Goal: Find specific page/section

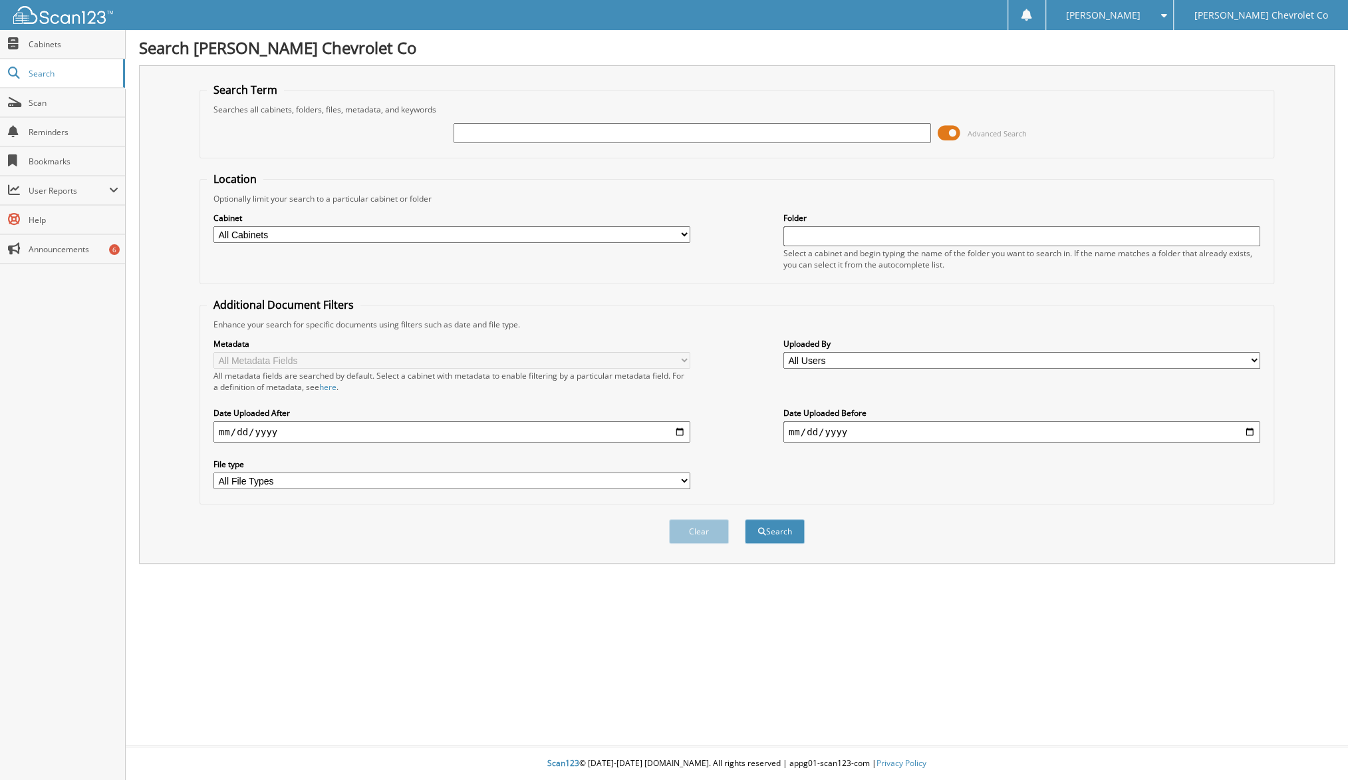
click at [605, 124] on input "text" at bounding box center [692, 133] width 477 height 20
type input "6063450"
click at [745, 519] on button "Search" at bounding box center [775, 531] width 60 height 25
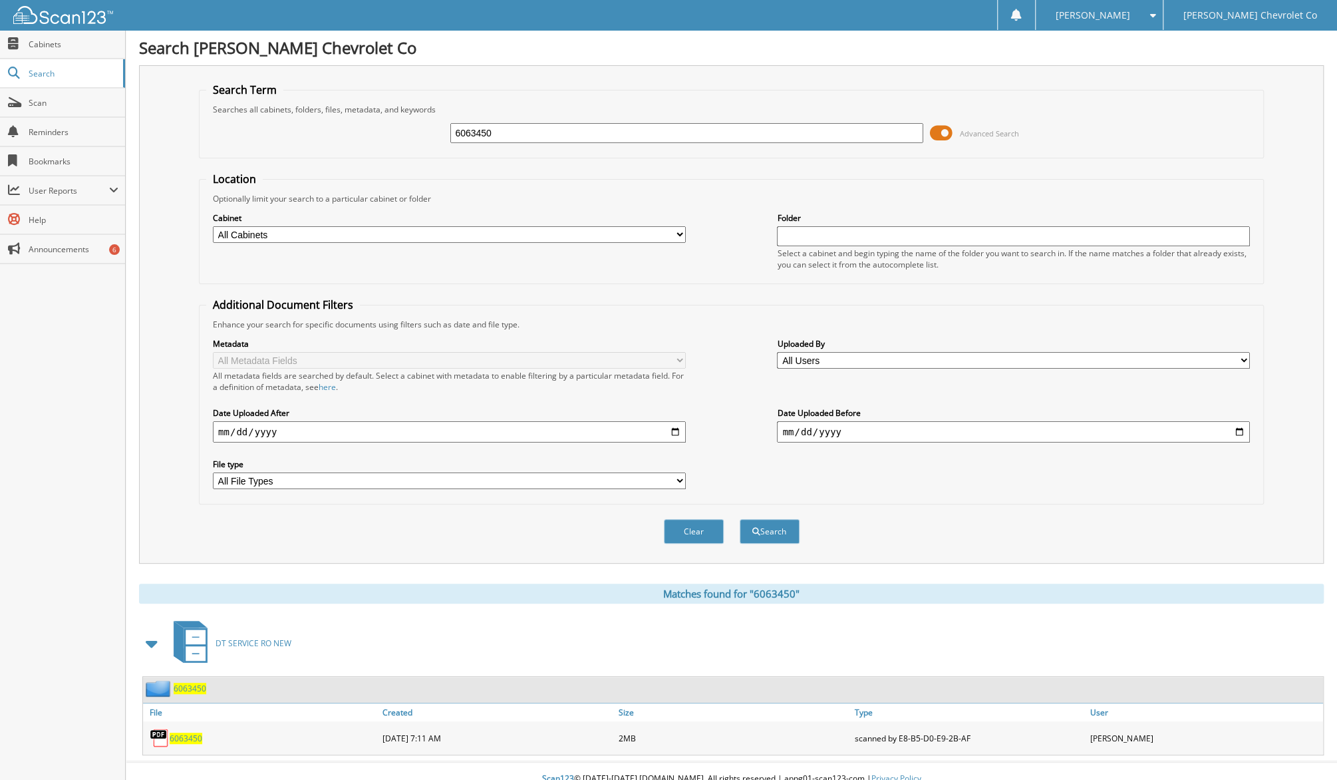
click at [186, 724] on div "6063450" at bounding box center [261, 737] width 236 height 27
click at [191, 732] on span "6063450" at bounding box center [186, 737] width 33 height 11
